Goal: Task Accomplishment & Management: Manage account settings

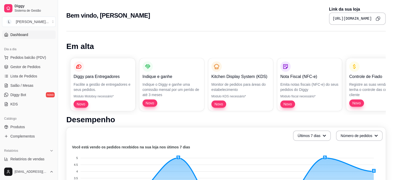
scroll to position [52, 0]
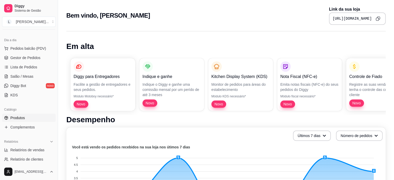
click at [31, 120] on link "Produtos" at bounding box center [29, 118] width 54 height 8
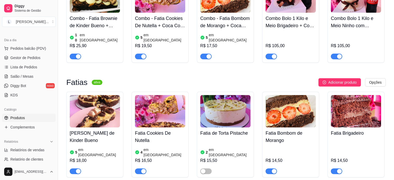
scroll to position [104, 0]
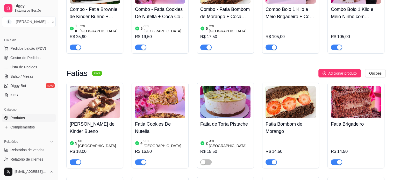
click at [335, 45] on span "button" at bounding box center [336, 48] width 11 height 6
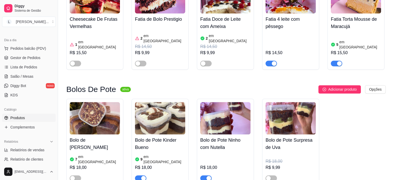
scroll to position [311, 0]
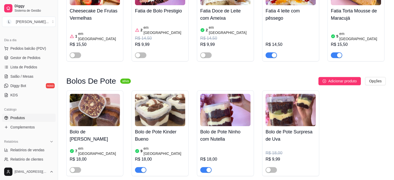
click at [164, 145] on div "9 em estoque R$ 18,00" at bounding box center [160, 159] width 50 height 28
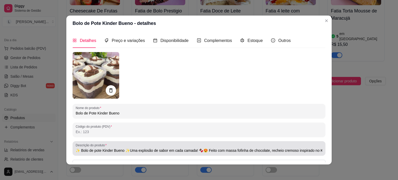
type input "✨ Bolo de pote Kinder Bueno ✨Uma explosão de sabor em cada camada! 🍫😍 Feito com…"
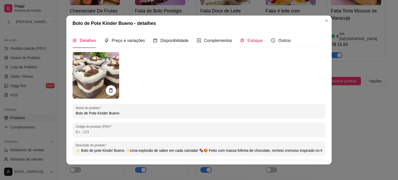
click at [249, 39] on span "Estoque" at bounding box center [255, 40] width 15 height 4
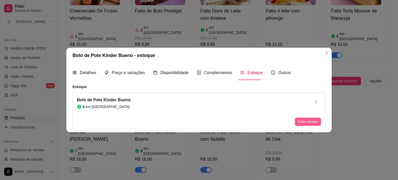
click at [307, 122] on button "Editar estoque" at bounding box center [308, 122] width 26 height 8
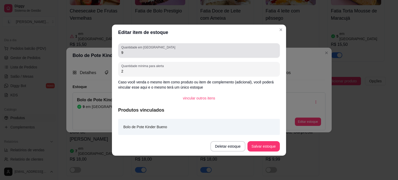
click at [144, 54] on input "9" at bounding box center [199, 52] width 156 height 5
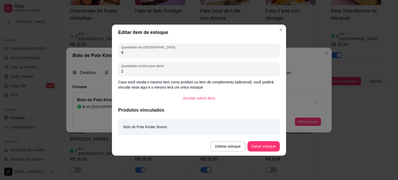
click at [157, 58] on div "Quantidade em estoque 9 Quantidade mínima para alerta 2 Caso você venda o mesmo…" at bounding box center [199, 88] width 174 height 97
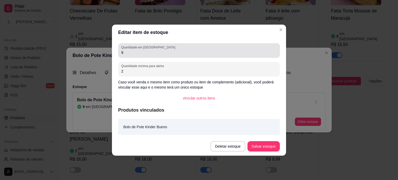
click at [157, 57] on div "Quantidade em estoque 9" at bounding box center [199, 50] width 162 height 15
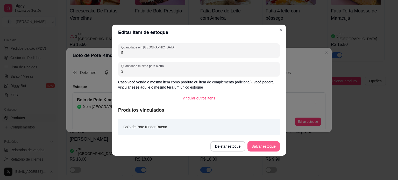
type input "5"
click at [264, 150] on button "Salvar estoque" at bounding box center [264, 146] width 32 height 10
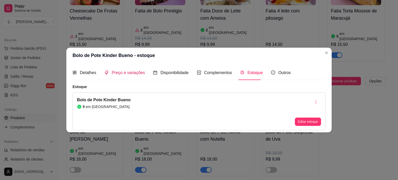
click at [129, 71] on span "Preço e variações" at bounding box center [128, 73] width 33 height 4
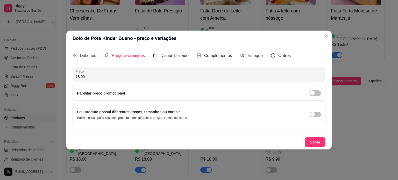
click at [142, 95] on div "Habilitar preço promocional" at bounding box center [199, 93] width 244 height 6
click at [311, 94] on div "button" at bounding box center [312, 93] width 5 height 5
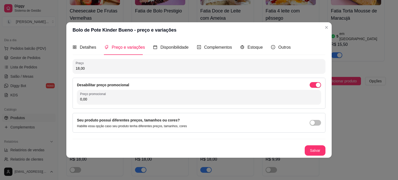
click at [113, 99] on input "0,00" at bounding box center [199, 99] width 238 height 5
type input "9,99"
click at [307, 151] on button "Salvar" at bounding box center [315, 150] width 20 height 10
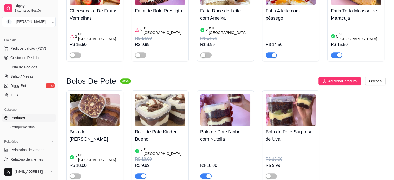
click at [217, 128] on h4 "Bolo de Pote Ninho com Nutella" at bounding box center [225, 135] width 50 height 15
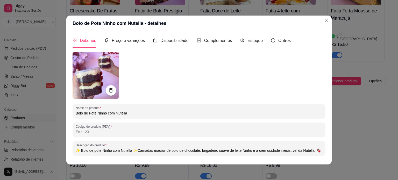
type input "✨ Bolo de pote Ninho com Nutella ✨Camadas macias de bolo de chocolate, brigadei…"
click at [115, 41] on span "Preço e variações" at bounding box center [128, 40] width 33 height 4
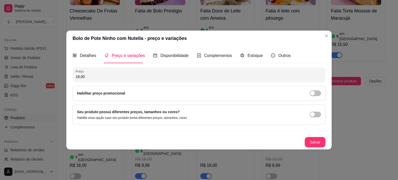
click at [143, 94] on div "Habilitar preço promocional" at bounding box center [199, 93] width 244 height 6
click at [310, 89] on div "Habilitar preço promocional" at bounding box center [199, 93] width 253 height 15
click at [314, 95] on div "button" at bounding box center [312, 93] width 5 height 5
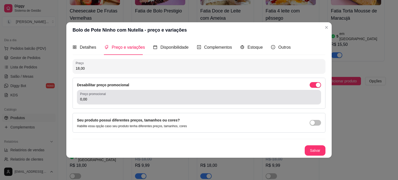
click at [130, 91] on div "Preço promocional 0,00" at bounding box center [199, 97] width 244 height 15
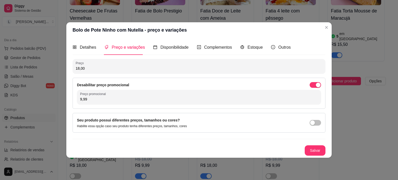
type input "9,99"
click at [314, 147] on button "Salvar" at bounding box center [315, 150] width 20 height 10
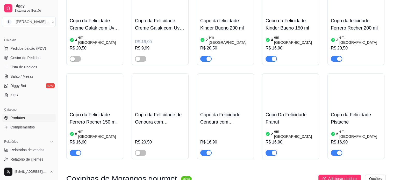
scroll to position [544, 0]
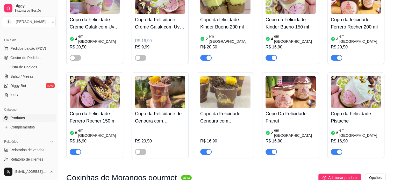
click at [279, 110] on h4 "Copo Da Felicidade Franuí" at bounding box center [291, 117] width 50 height 15
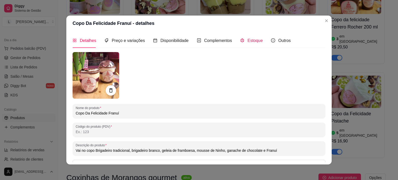
click at [246, 37] on div "Estoque" at bounding box center [251, 40] width 23 height 6
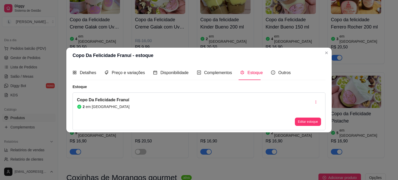
click at [107, 107] on div "2 em [GEOGRAPHIC_DATA]" at bounding box center [103, 106] width 53 height 5
click at [301, 121] on button "Editar estoque" at bounding box center [308, 122] width 26 height 8
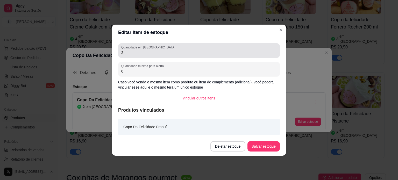
click at [145, 53] on input "2" at bounding box center [199, 52] width 156 height 5
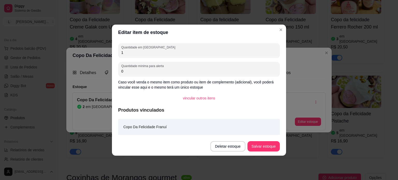
type input "1"
click at [270, 147] on button "Salvar estoque" at bounding box center [264, 146] width 32 height 10
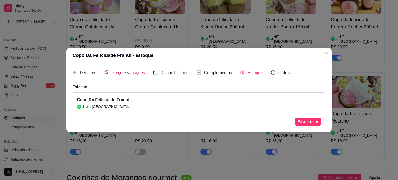
click at [125, 71] on span "Preço e variações" at bounding box center [128, 73] width 33 height 4
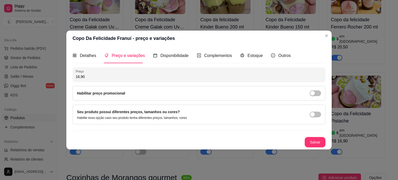
click at [91, 78] on input "16,90" at bounding box center [199, 76] width 247 height 5
type input "16,90"
click at [314, 93] on div "button" at bounding box center [312, 93] width 5 height 5
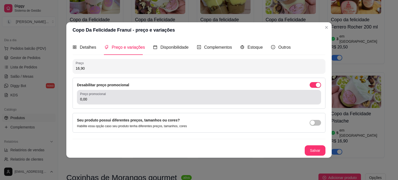
click at [175, 95] on div "0,00" at bounding box center [199, 97] width 238 height 10
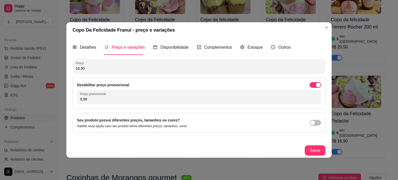
type input "9,99"
click at [310, 152] on button "Salvar" at bounding box center [315, 150] width 21 height 10
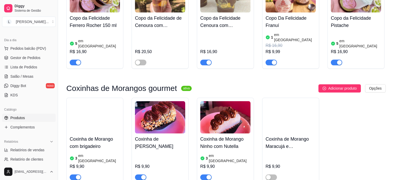
scroll to position [674, 0]
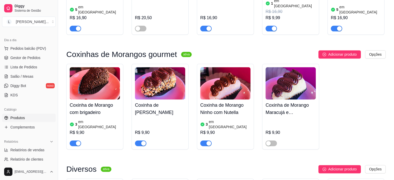
click at [144, 141] on div "button" at bounding box center [143, 143] width 5 height 5
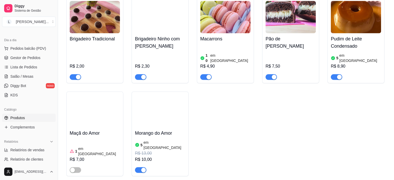
scroll to position [855, 0]
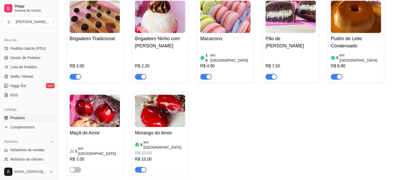
click at [145, 167] on div "button" at bounding box center [143, 169] width 5 height 5
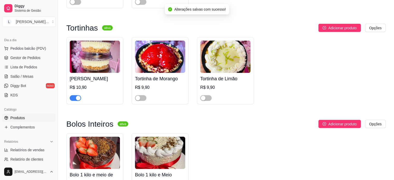
scroll to position [1037, 0]
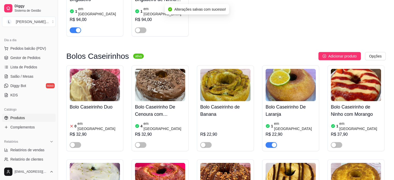
scroll to position [1218, 0]
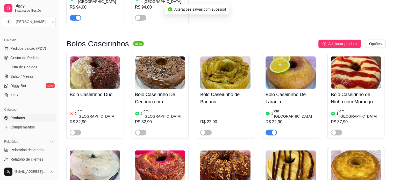
click at [274, 130] on div "button" at bounding box center [274, 132] width 5 height 5
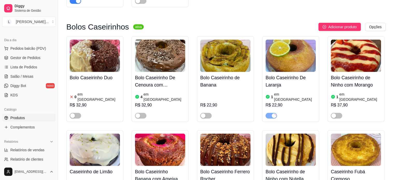
scroll to position [1244, 0]
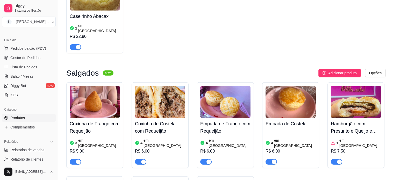
scroll to position [1503, 0]
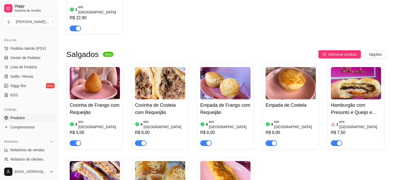
click at [77, 141] on div "button" at bounding box center [78, 143] width 5 height 5
click at [143, 141] on div "button" at bounding box center [143, 143] width 5 height 5
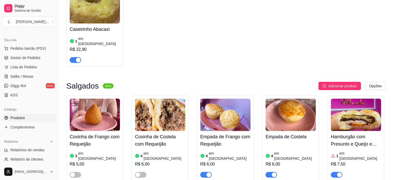
scroll to position [1437, 0]
